Goal: Check status

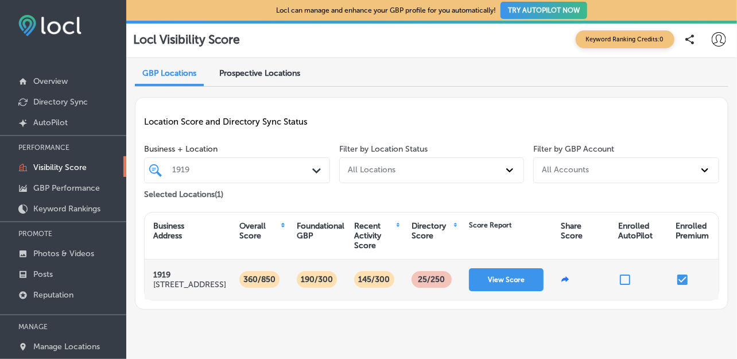
click at [427, 285] on p "25 /250" at bounding box center [432, 279] width 34 height 17
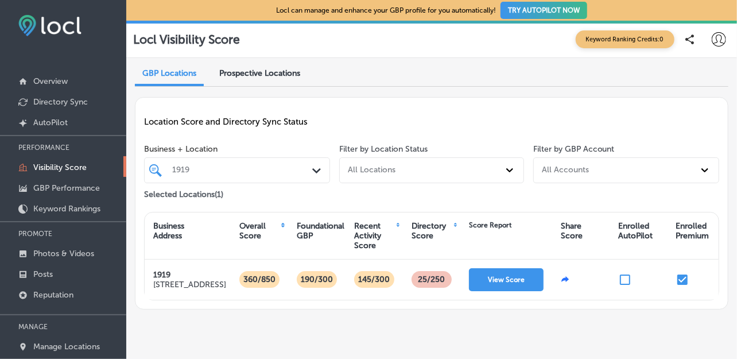
click at [430, 229] on div "Directory Score" at bounding box center [432, 231] width 41 height 20
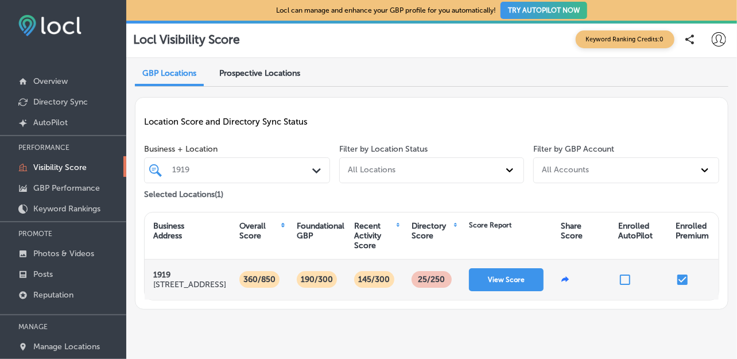
click at [433, 280] on p "25 /250" at bounding box center [432, 279] width 34 height 17
